Goal: Information Seeking & Learning: Learn about a topic

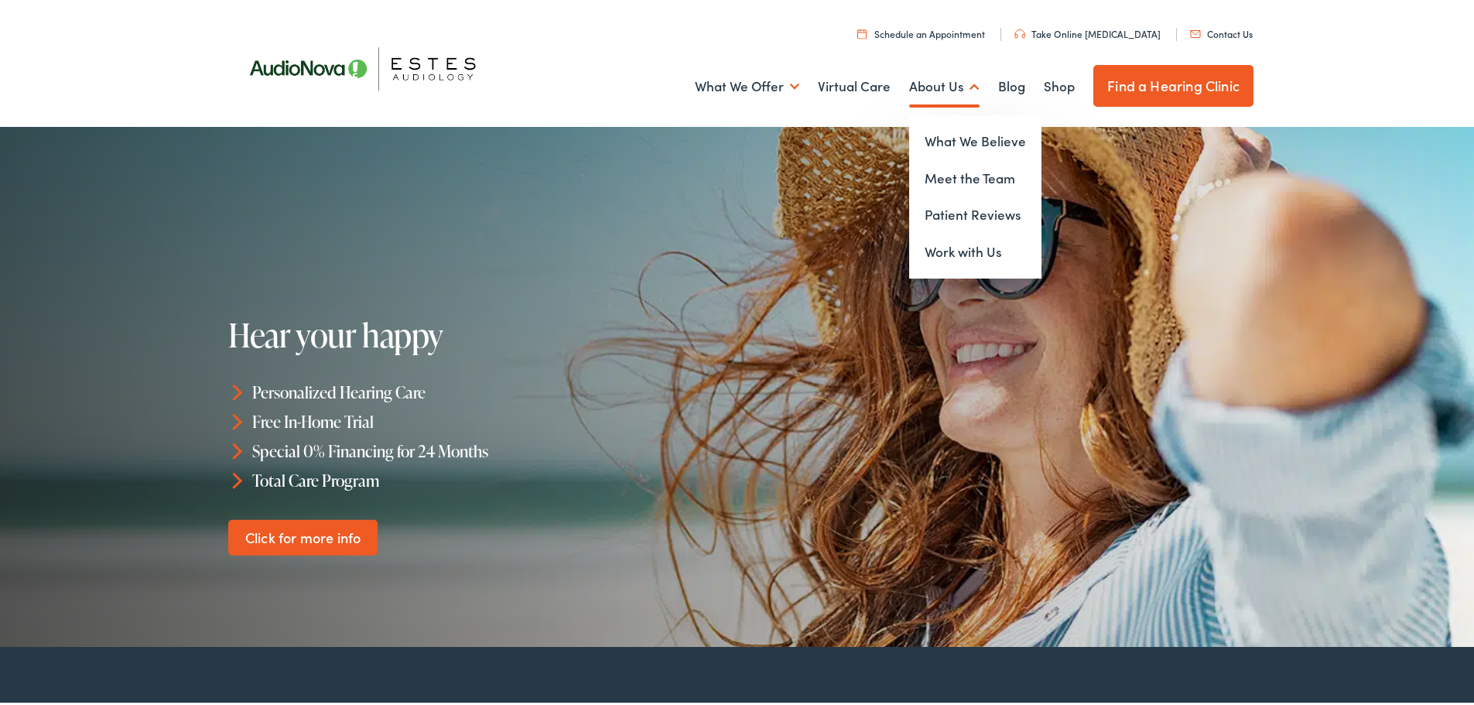
click at [923, 77] on link "About Us" at bounding box center [944, 83] width 70 height 57
click at [928, 170] on link "Meet the Team" at bounding box center [975, 175] width 132 height 37
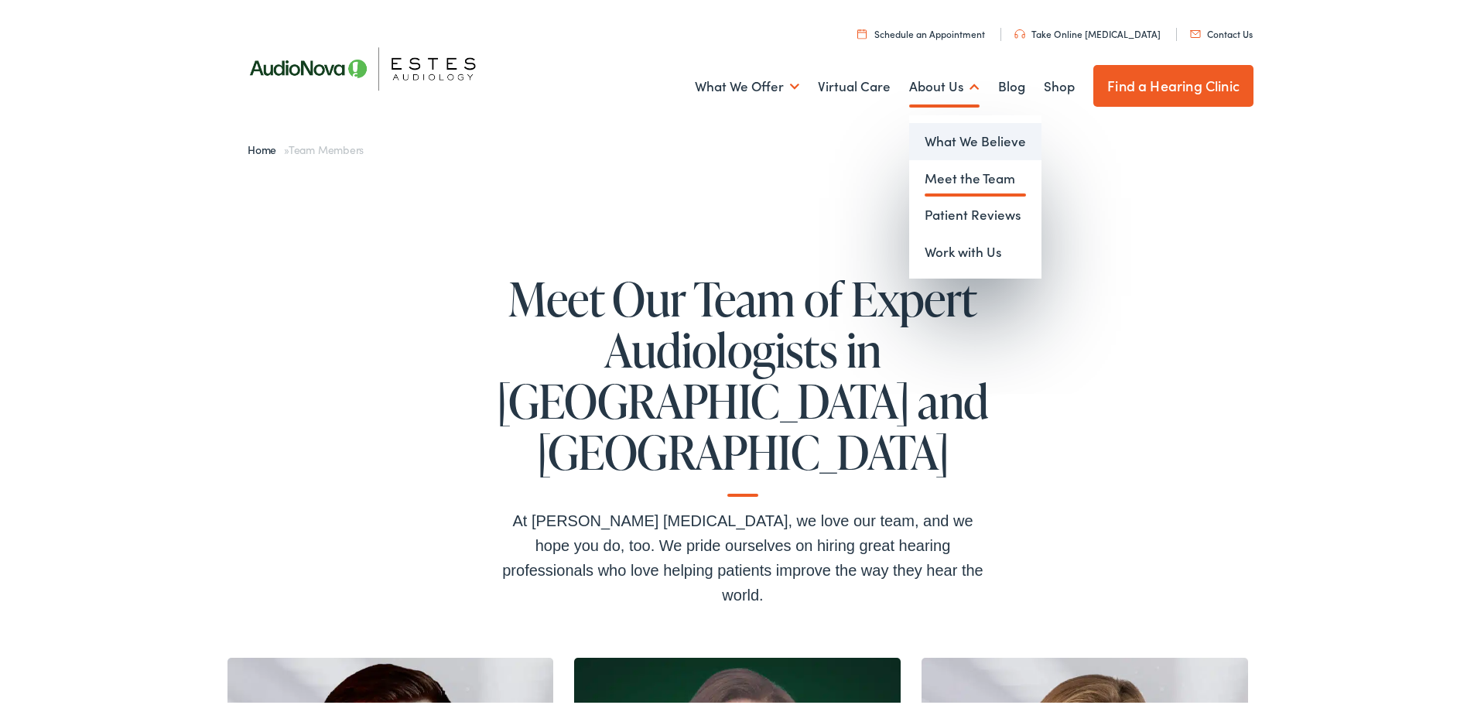
click at [962, 136] on link "What We Believe" at bounding box center [975, 138] width 132 height 37
